Goal: Information Seeking & Learning: Learn about a topic

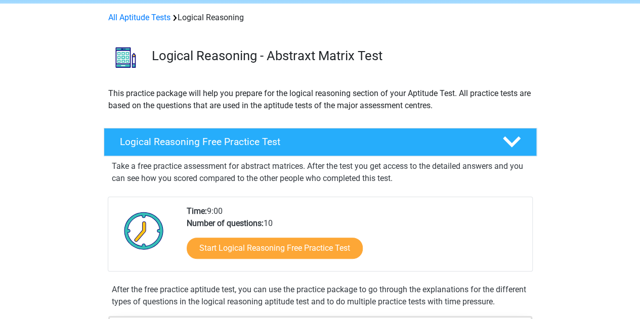
scroll to position [45, 0]
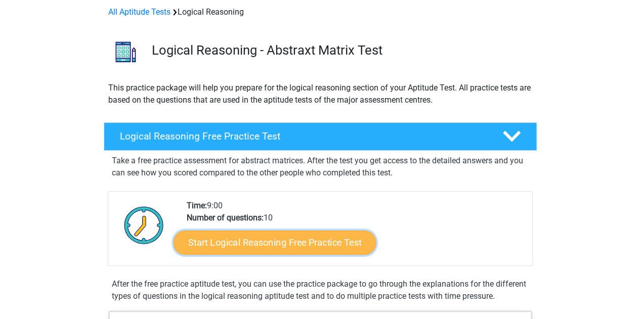
click at [292, 241] on link "Start Logical Reasoning Free Practice Test" at bounding box center [275, 242] width 202 height 24
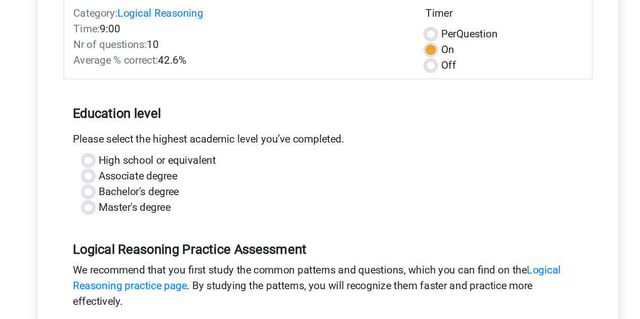
scroll to position [77, 0]
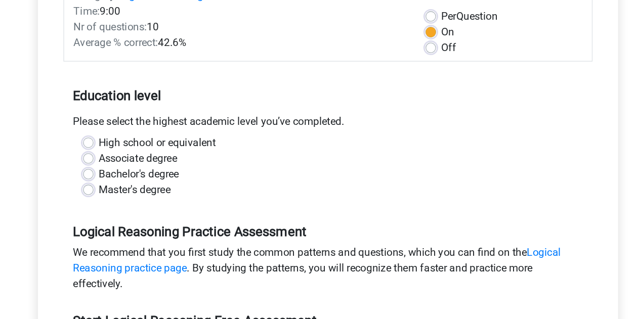
click at [143, 184] on label "High school or equivalent" at bounding box center [188, 183] width 91 height 12
click at [137, 184] on input "High school or equivalent" at bounding box center [135, 182] width 8 height 10
radio input "true"
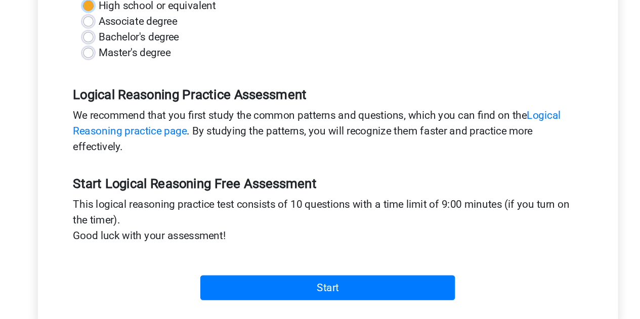
scroll to position [185, 0]
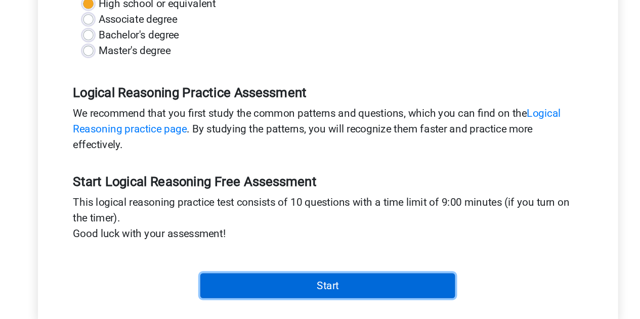
click at [254, 287] on input "Start" at bounding box center [320, 293] width 197 height 19
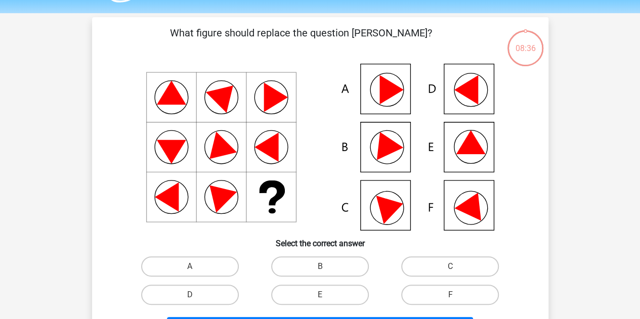
scroll to position [47, 0]
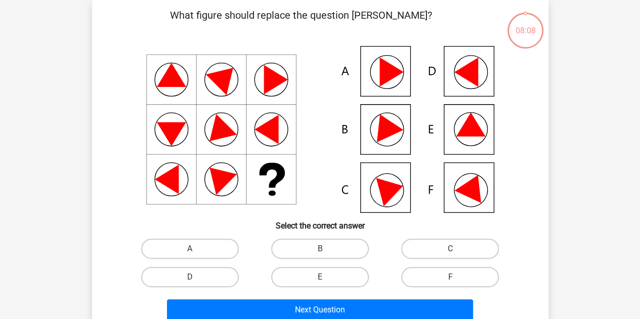
click at [389, 134] on icon at bounding box center [384, 125] width 36 height 34
click at [316, 253] on label "B" at bounding box center [320, 249] width 98 height 20
click at [320, 253] on input "B" at bounding box center [323, 252] width 7 height 7
radio input "true"
click at [324, 250] on input "B" at bounding box center [323, 252] width 7 height 7
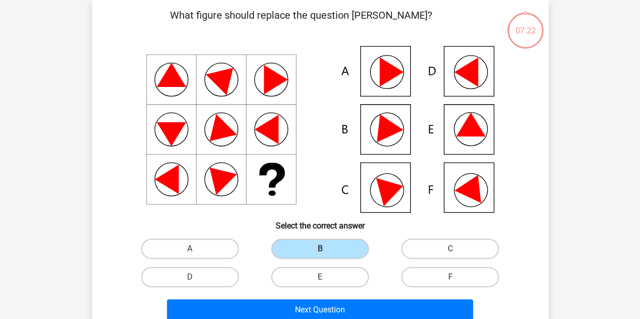
scroll to position [202, 0]
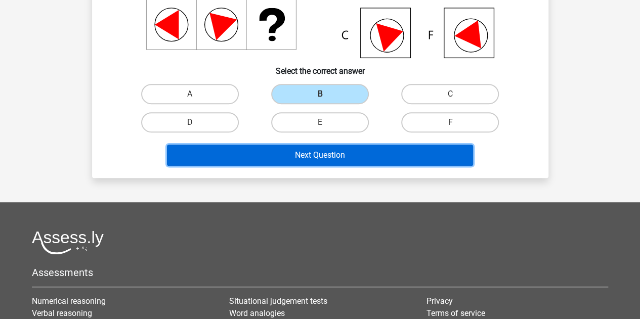
click at [328, 156] on button "Next Question" at bounding box center [320, 155] width 306 height 21
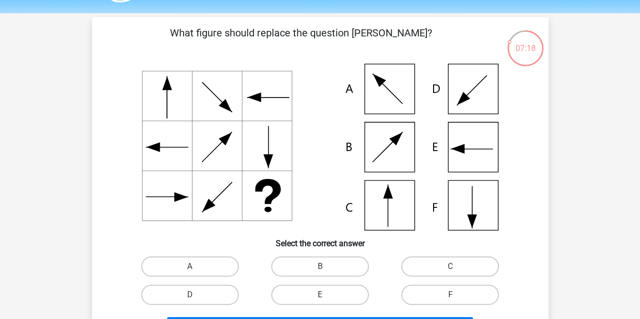
scroll to position [41, 0]
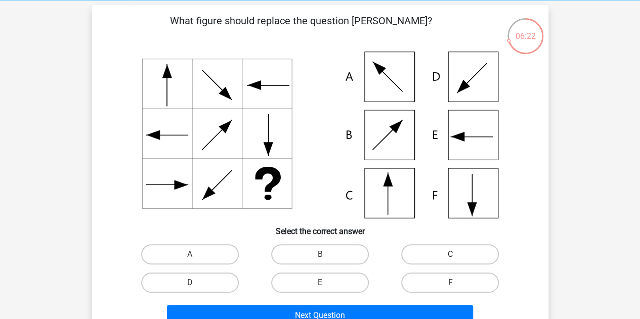
click at [442, 255] on label "C" at bounding box center [450, 254] width 98 height 20
click at [450, 255] on input "C" at bounding box center [453, 257] width 7 height 7
radio input "true"
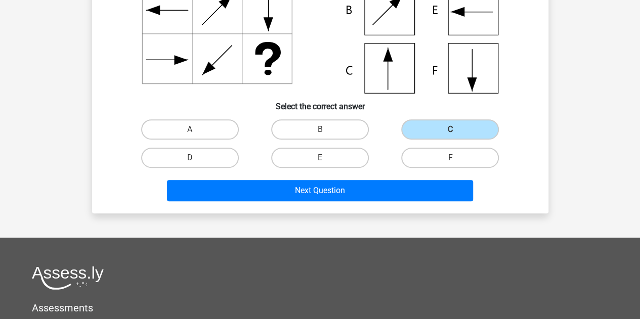
scroll to position [167, 0]
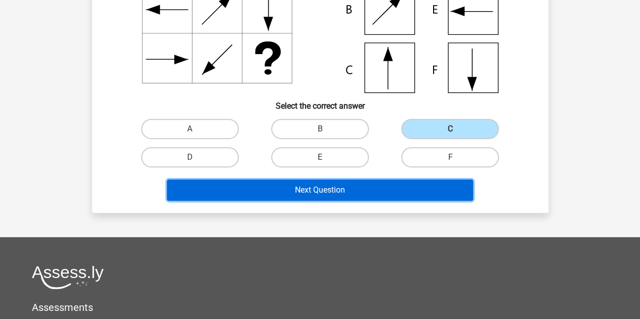
click at [388, 191] on button "Next Question" at bounding box center [320, 190] width 306 height 21
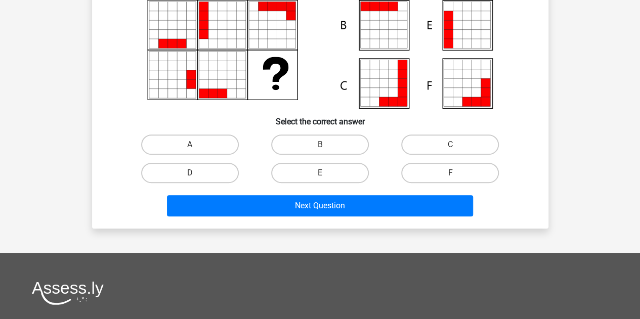
scroll to position [152, 0]
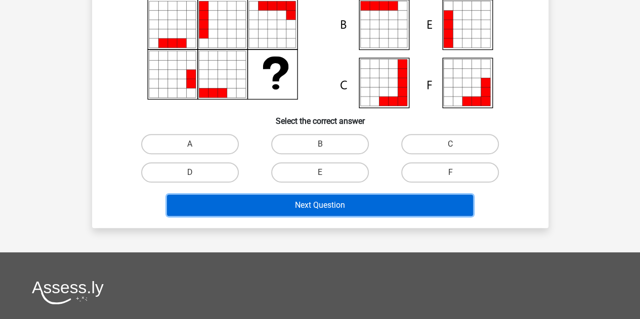
click at [244, 209] on button "Next Question" at bounding box center [320, 205] width 306 height 21
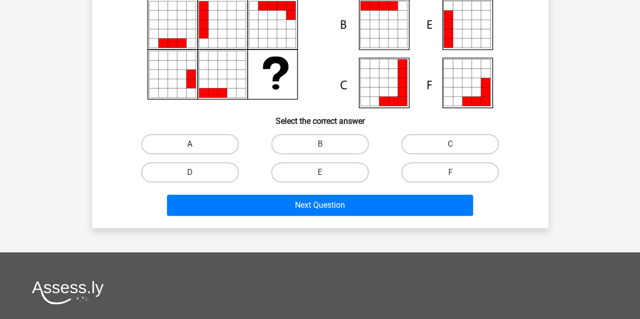
click at [212, 144] on label "A" at bounding box center [190, 144] width 98 height 20
click at [196, 144] on input "A" at bounding box center [193, 147] width 7 height 7
radio input "true"
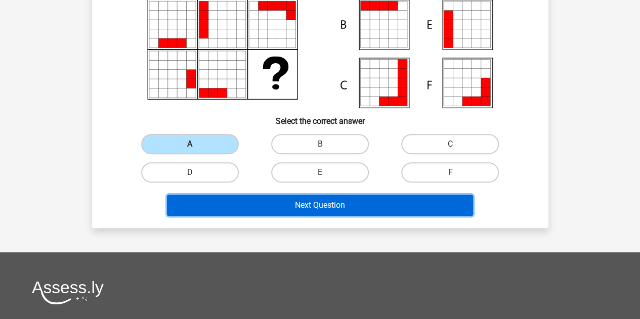
click at [243, 197] on button "Next Question" at bounding box center [320, 205] width 306 height 21
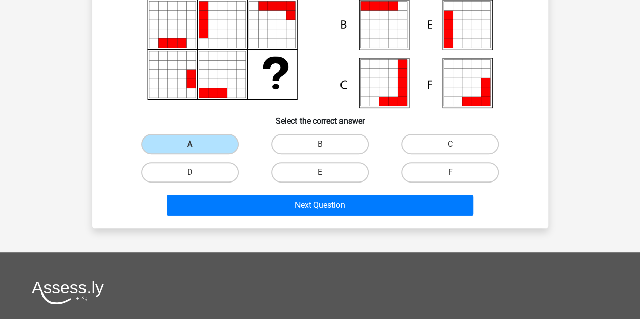
click at [203, 129] on div "What figure should replace the question mark?" at bounding box center [320, 61] width 448 height 317
click at [204, 142] on label "A" at bounding box center [190, 144] width 98 height 20
click at [196, 144] on input "A" at bounding box center [193, 147] width 7 height 7
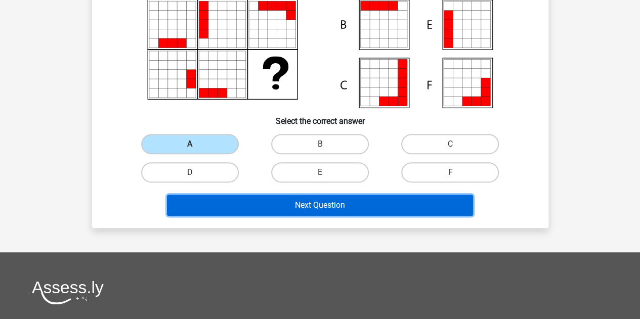
click at [241, 197] on button "Next Question" at bounding box center [320, 205] width 306 height 21
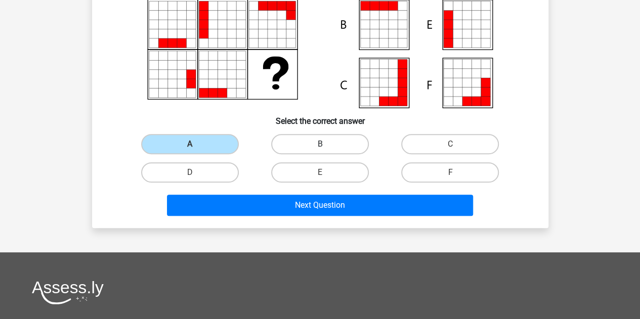
click at [314, 147] on label "B" at bounding box center [320, 144] width 98 height 20
click at [320, 147] on input "B" at bounding box center [323, 147] width 7 height 7
radio input "true"
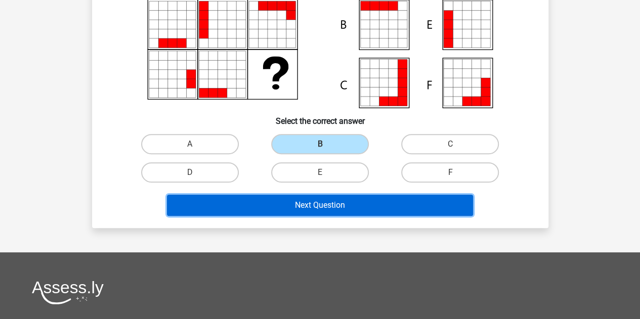
click at [263, 212] on button "Next Question" at bounding box center [320, 205] width 306 height 21
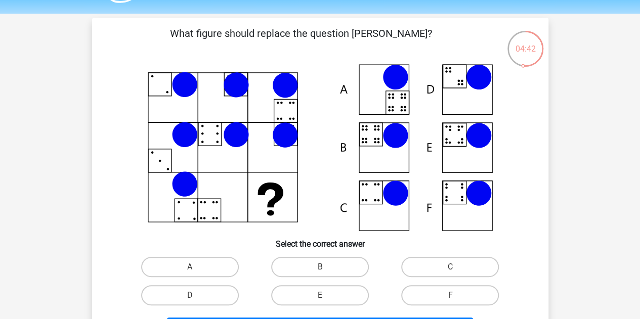
scroll to position [0, 0]
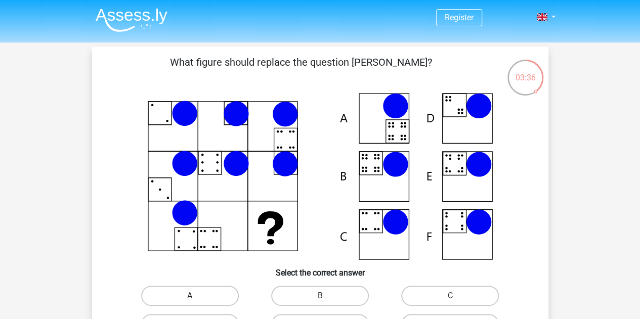
click at [196, 290] on label "A" at bounding box center [190, 296] width 98 height 20
click at [196, 296] on input "A" at bounding box center [193, 299] width 7 height 7
radio input "true"
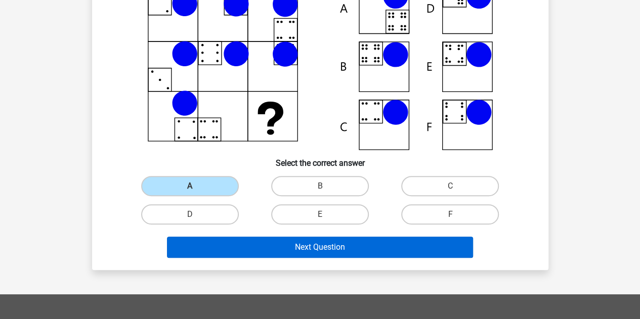
scroll to position [110, 0]
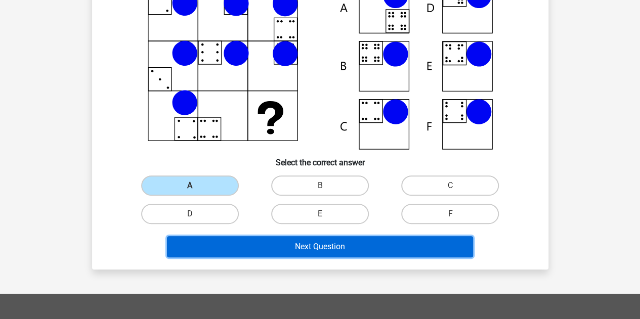
click at [240, 245] on button "Next Question" at bounding box center [320, 246] width 306 height 21
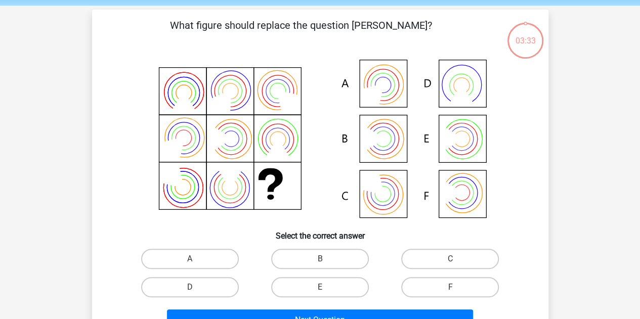
scroll to position [36, 0]
